Goal: Task Accomplishment & Management: Complete application form

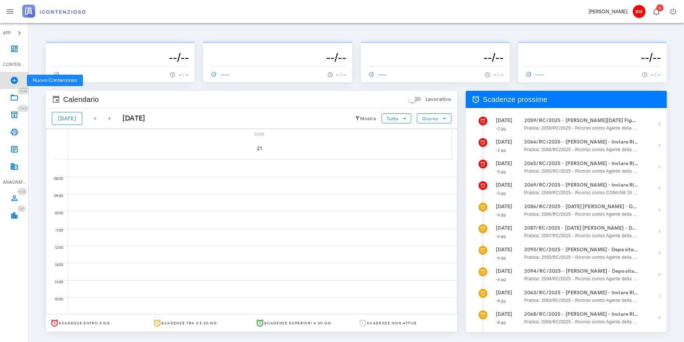
click at [16, 80] on icon at bounding box center [14, 80] width 9 height 9
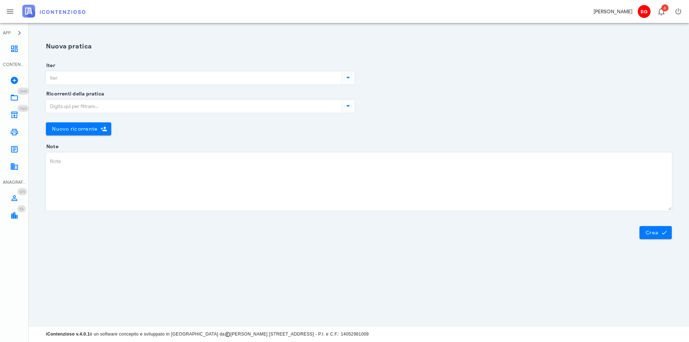
click at [90, 81] on input "Iter" at bounding box center [193, 78] width 294 height 12
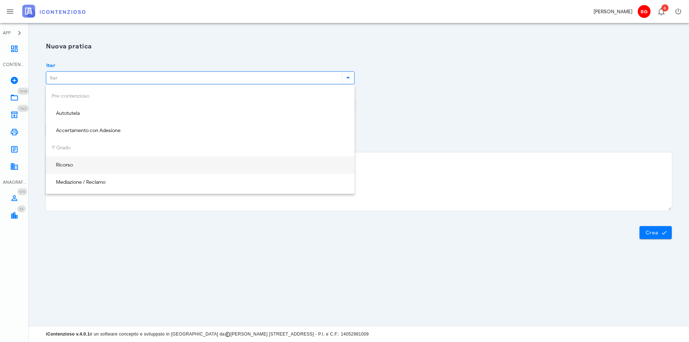
click at [99, 164] on div "Ricorso" at bounding box center [200, 165] width 297 height 6
type input "Ricorso"
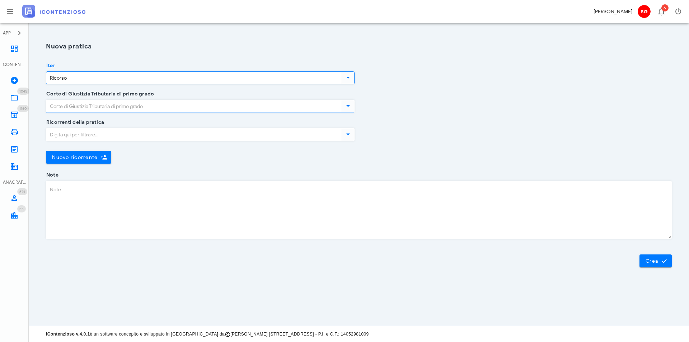
click at [128, 104] on input "Corte di Giustizia Tributaria di primo grado" at bounding box center [193, 106] width 294 height 12
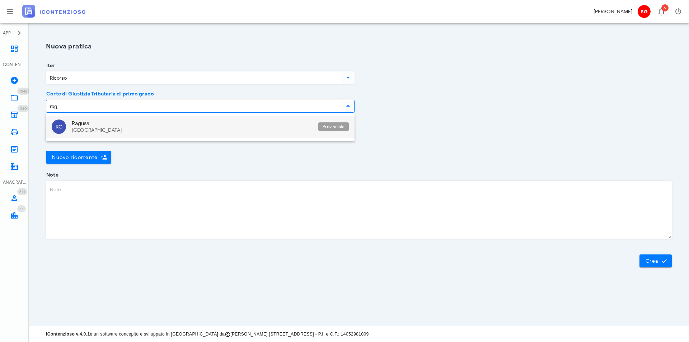
click at [111, 125] on div "Ragusa" at bounding box center [192, 123] width 241 height 6
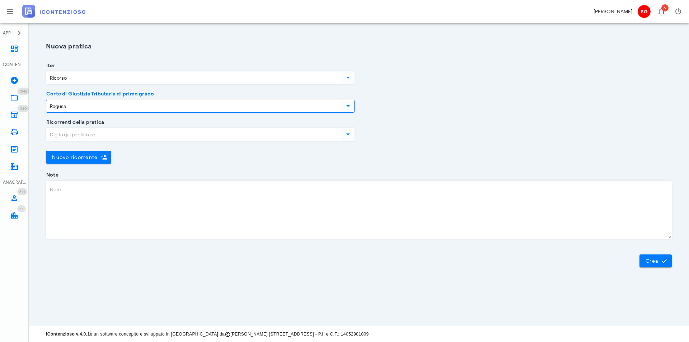
type input "Ragusa"
click at [117, 136] on input "Ricorrenti della pratica" at bounding box center [193, 134] width 294 height 12
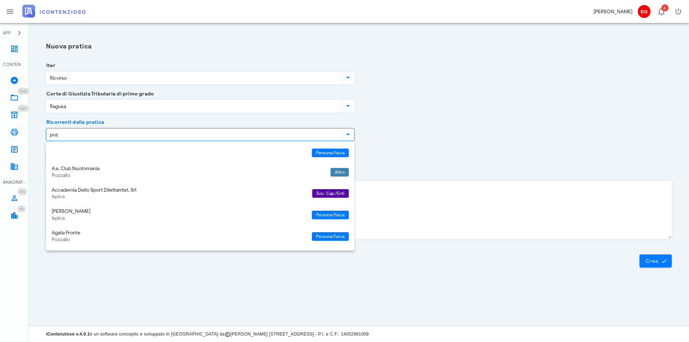
type input "pozz"
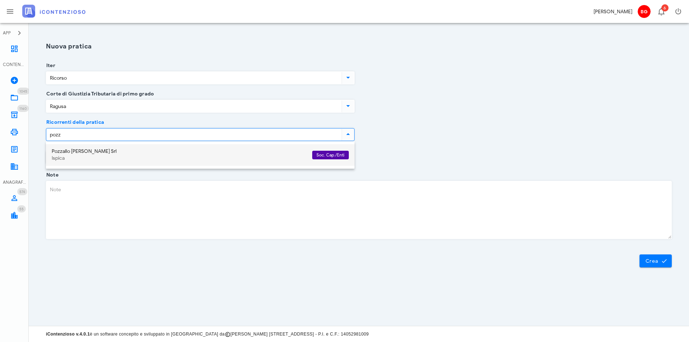
click at [195, 154] on div "Pozzallo Sciascia Srl" at bounding box center [179, 152] width 255 height 6
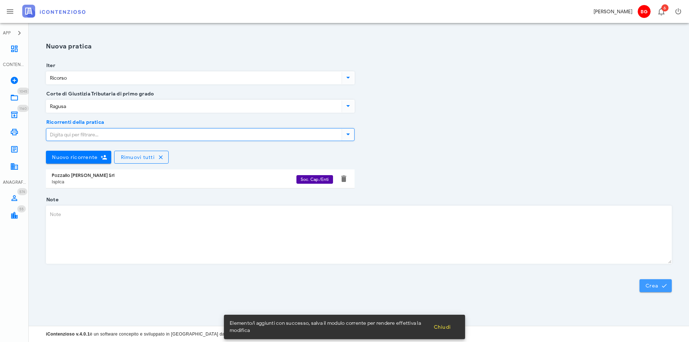
click at [649, 287] on span "Crea" at bounding box center [655, 285] width 21 height 6
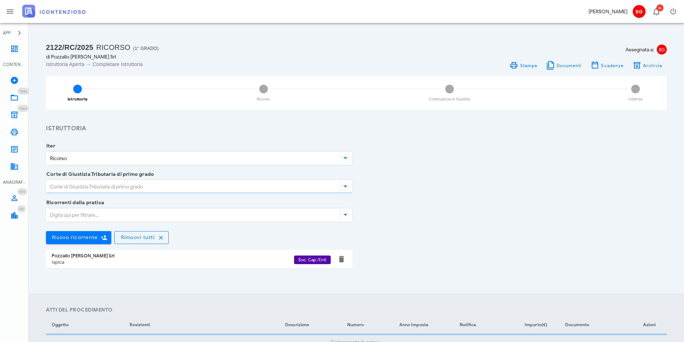
type input "Ragusa"
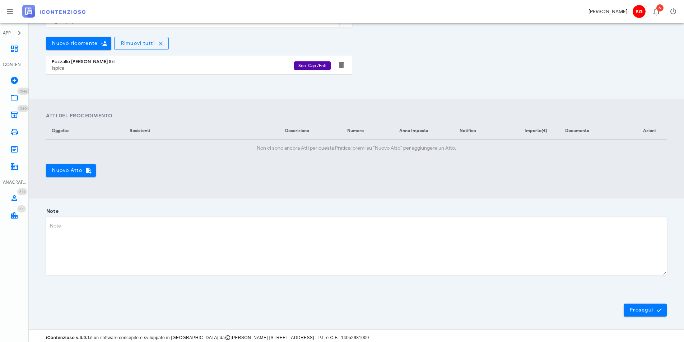
scroll to position [198, 0]
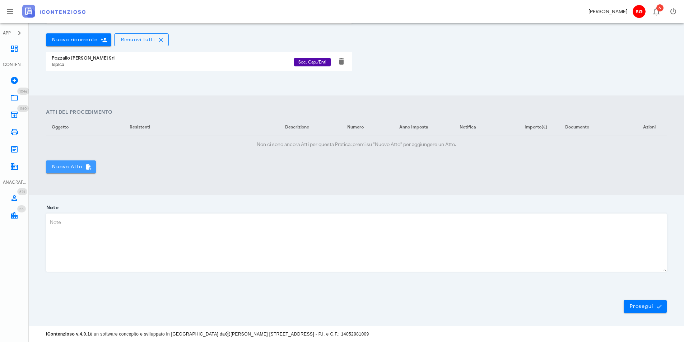
click at [73, 164] on span "Nuovo Atto" at bounding box center [71, 167] width 38 height 6
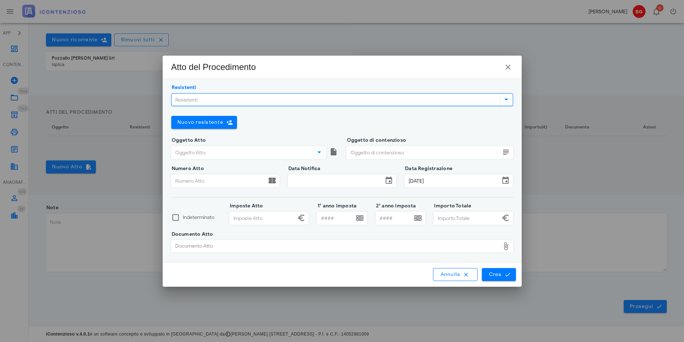
click at [221, 102] on input "Resistenti" at bounding box center [335, 100] width 327 height 12
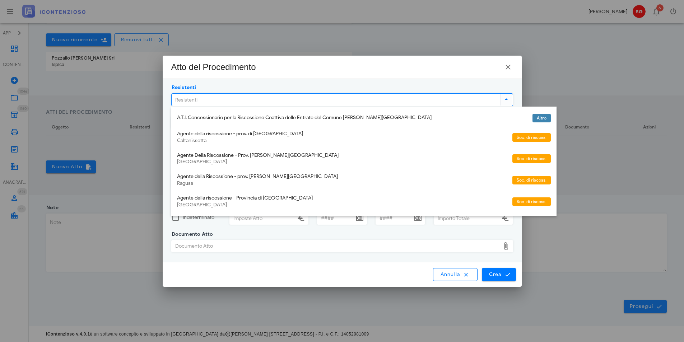
click at [257, 177] on div "Agente della Riscossione - prov. di Ragusa" at bounding box center [341, 177] width 329 height 6
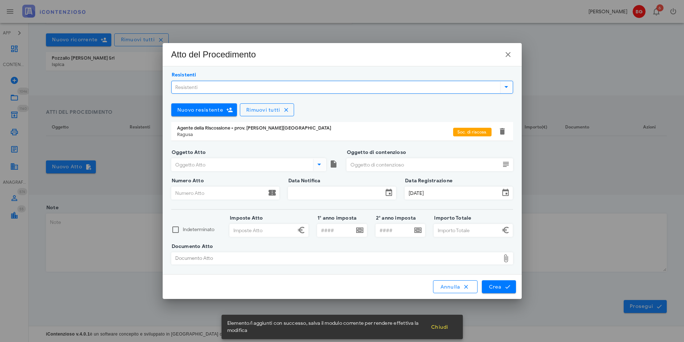
click at [218, 166] on input "Oggetto Atto" at bounding box center [242, 165] width 140 height 12
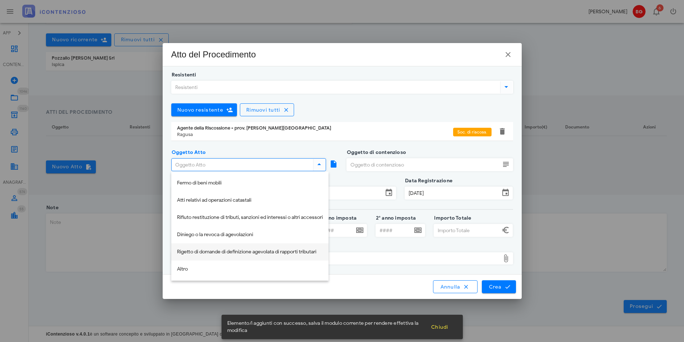
scroll to position [108, 0]
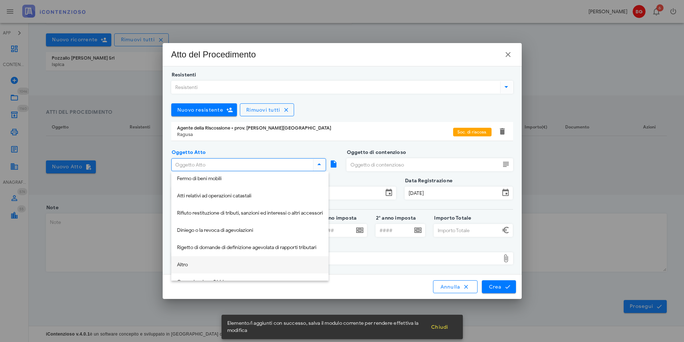
click at [214, 266] on div "Altro" at bounding box center [250, 265] width 146 height 6
type input "Altro"
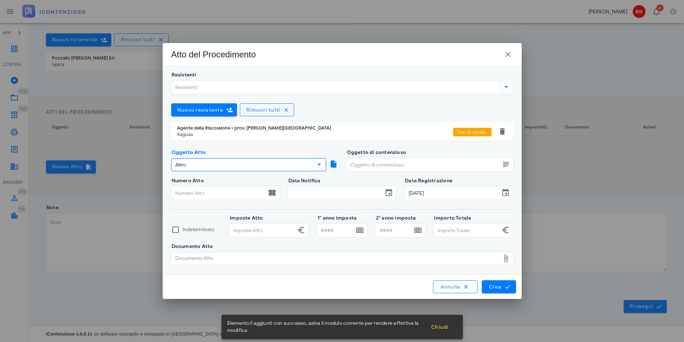
click at [411, 164] on input "Oggetto di contenzioso" at bounding box center [423, 165] width 153 height 12
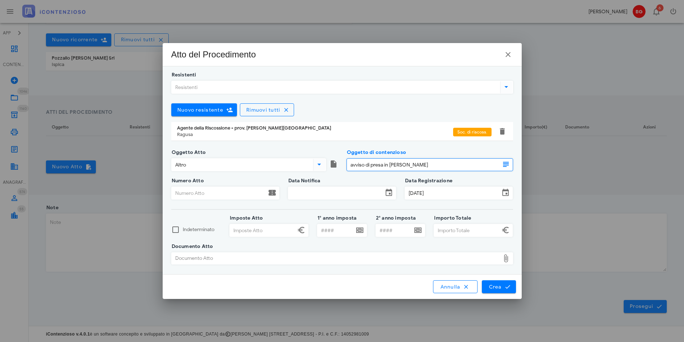
type input "avviso di presa in carico"
click at [208, 186] on div "Numero Atto" at bounding box center [225, 195] width 108 height 28
click at [204, 190] on input "Numero Atto" at bounding box center [219, 193] width 95 height 12
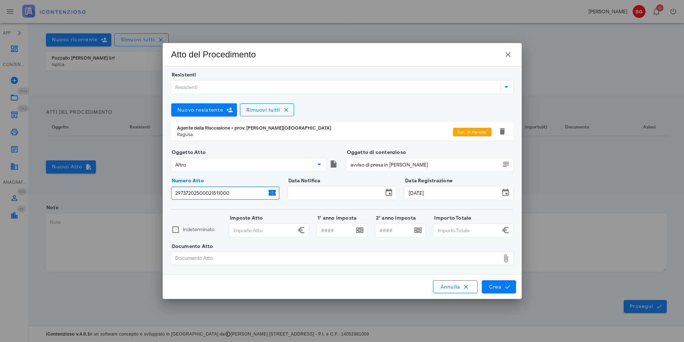
type input "29737202500021511000"
click at [317, 197] on input "Data Notifica" at bounding box center [335, 193] width 95 height 12
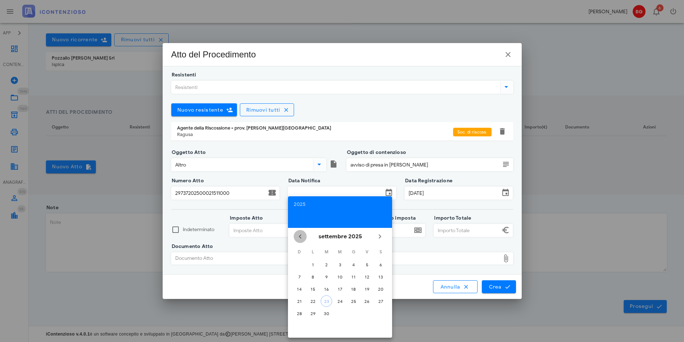
click at [295, 234] on span "Il mese scorso" at bounding box center [300, 236] width 13 height 9
click at [298, 238] on icon "Il mese scorso" at bounding box center [300, 236] width 9 height 9
click at [313, 301] on div "23" at bounding box center [312, 301] width 11 height 5
type input "23/06/2025"
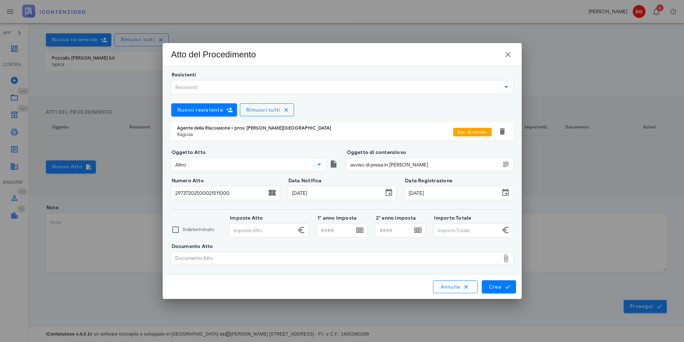
click at [263, 229] on input "Imposte Atto" at bounding box center [263, 230] width 66 height 12
type input "13.948,79"
click at [452, 233] on input "Importo Totale" at bounding box center [467, 230] width 66 height 12
click at [412, 255] on div "Documento Atto" at bounding box center [336, 258] width 328 height 11
type input "13.948,80"
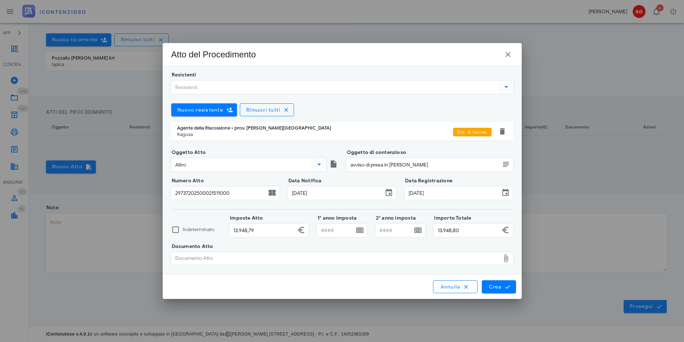
type input "C:\fakepath\7427.pdf"
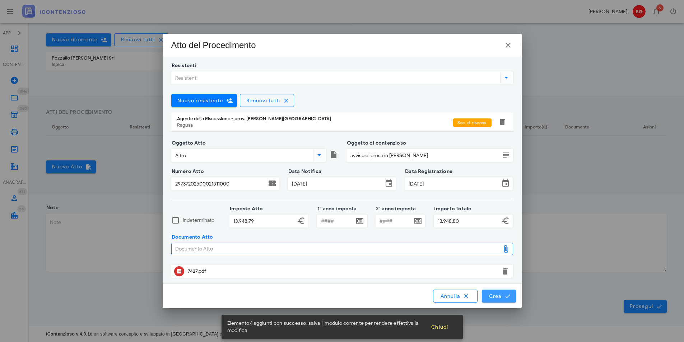
click at [498, 297] on span "Crea" at bounding box center [498, 296] width 21 height 6
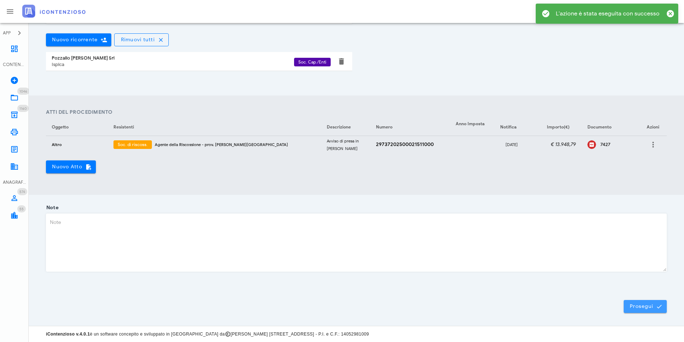
click at [655, 306] on span "Prosegui" at bounding box center [645, 306] width 32 height 6
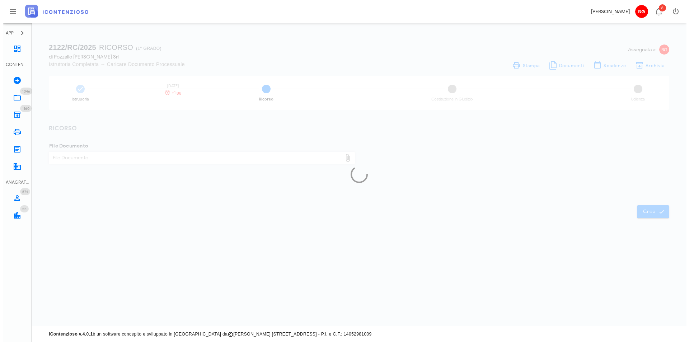
scroll to position [0, 0]
